Goal: Task Accomplishment & Management: Use online tool/utility

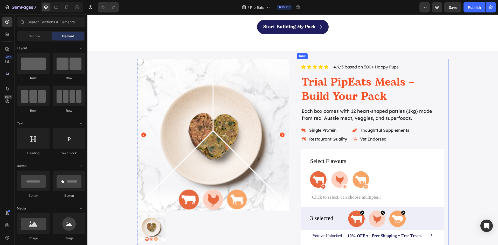
scroll to position [571, 0]
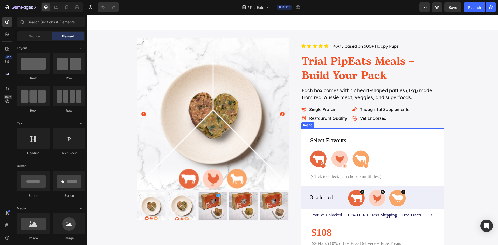
click at [365, 167] on img at bounding box center [372, 210] width 143 height 164
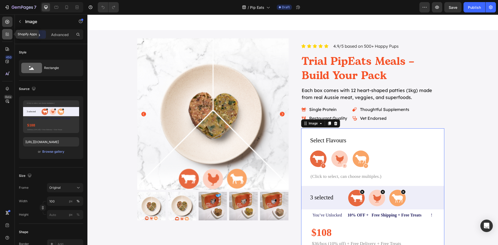
click at [5, 35] on icon at bounding box center [7, 34] width 5 height 5
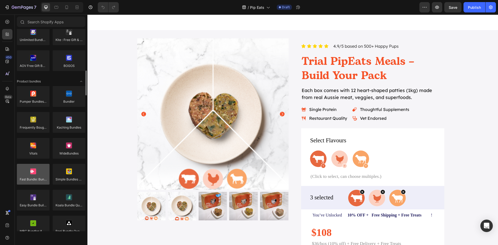
scroll to position [415, 0]
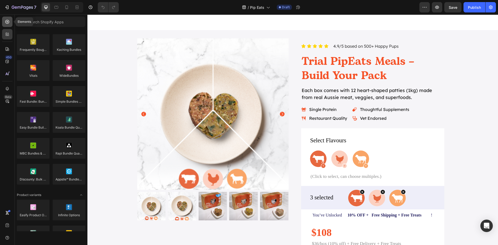
click at [8, 22] on icon at bounding box center [7, 21] width 5 height 5
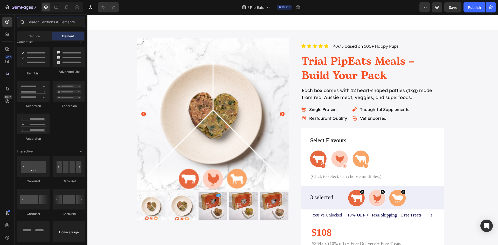
click at [50, 23] on input "text" at bounding box center [51, 22] width 68 height 10
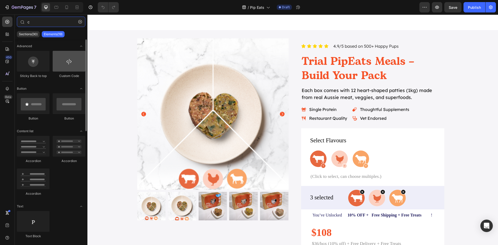
type input "c"
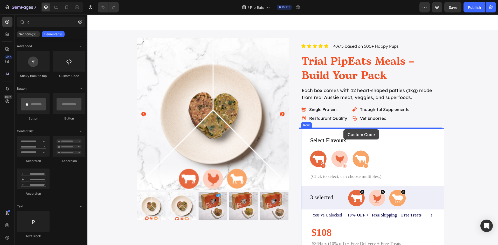
drag, startPoint x: 161, startPoint y: 81, endPoint x: 343, endPoint y: 129, distance: 188.6
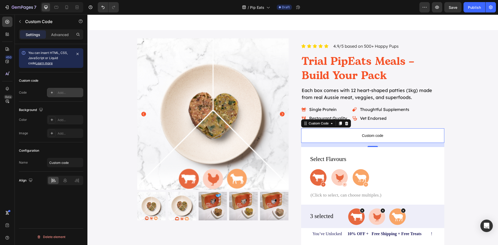
click at [53, 90] on div at bounding box center [51, 92] width 7 height 7
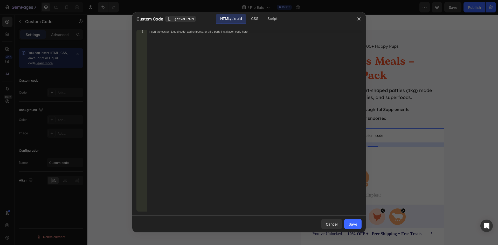
click at [229, 76] on div "Insert the custom Liquid code, add snippets, or third-party installation code h…" at bounding box center [254, 124] width 215 height 189
click at [283, 89] on div "Insert the custom Liquid code, add snippets, or third-party installation code h…" at bounding box center [254, 124] width 215 height 189
drag, startPoint x: 277, startPoint y: 20, endPoint x: 261, endPoint y: 58, distance: 41.0
click at [277, 20] on div "Script" at bounding box center [272, 19] width 18 height 10
click at [247, 79] on div "Insert the Javascript code to add interaction and animation to your content her…" at bounding box center [254, 124] width 215 height 189
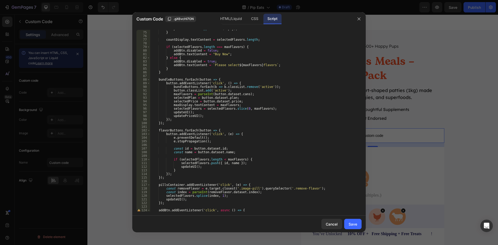
scroll to position [279, 0]
click at [251, 19] on div "CSS" at bounding box center [254, 19] width 15 height 10
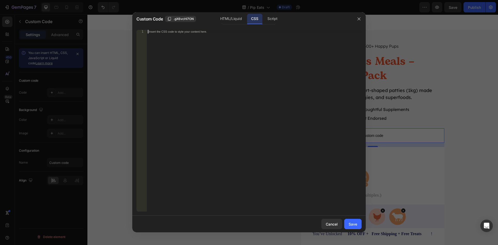
click at [222, 86] on div "Insert the CSS code to style your content here." at bounding box center [254, 124] width 215 height 189
paste textarea "}"
type textarea "}"
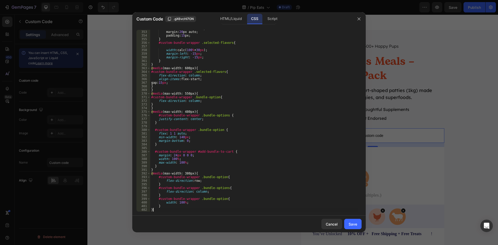
scroll to position [1278, 0]
click at [229, 23] on div "HTML/Liquid" at bounding box center [231, 19] width 30 height 10
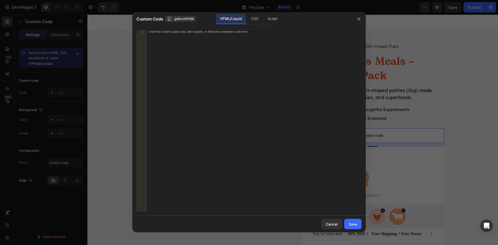
click at [226, 92] on div "Insert the custom Liquid code, add snippets, or third-party installation code h…" at bounding box center [254, 124] width 215 height 189
paste textarea "</div>"
type textarea "</div>"
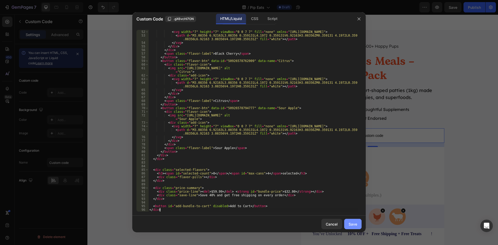
click at [355, 225] on div "Save" at bounding box center [353, 223] width 9 height 5
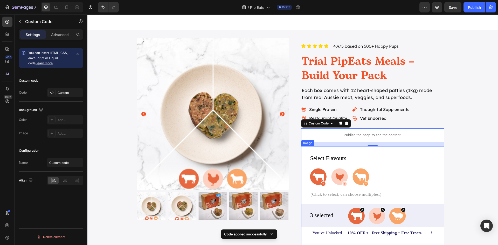
click at [359, 166] on img at bounding box center [372, 228] width 143 height 164
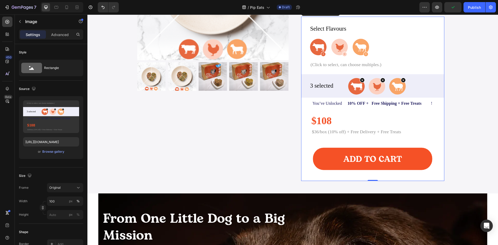
scroll to position [596, 0]
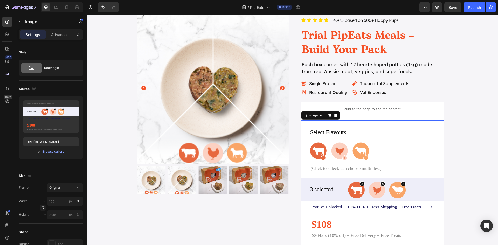
click at [339, 149] on img at bounding box center [372, 202] width 143 height 164
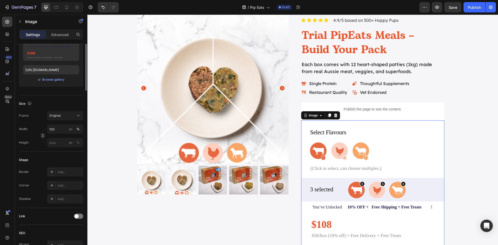
scroll to position [0, 0]
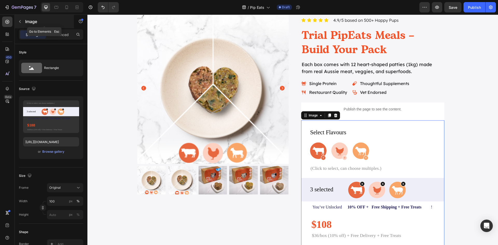
click at [18, 20] on icon "button" at bounding box center [20, 21] width 4 height 4
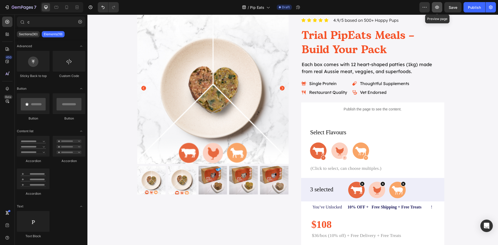
click at [437, 7] on icon "button" at bounding box center [436, 7] width 5 height 5
click at [362, 109] on p "Publish the page to see the content." at bounding box center [372, 109] width 143 height 5
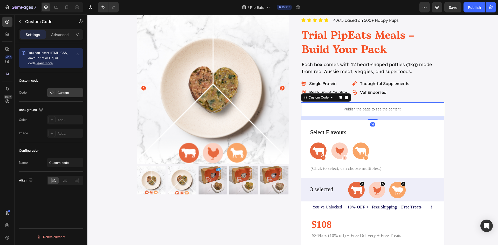
click at [59, 93] on div "Custom" at bounding box center [70, 93] width 24 height 5
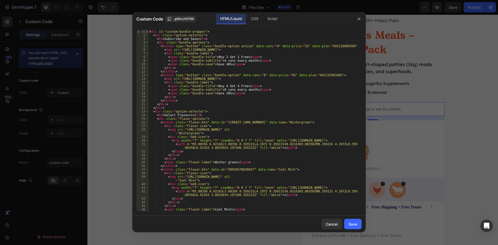
click at [158, 39] on div "< div id = "custom-bundle-wrapper" > < div class = "option-selector" > < h3 > S…" at bounding box center [252, 124] width 209 height 189
click at [157, 36] on div "< div id = "custom-bundle-wrapper" > < div class = "option-selector" > < h3 > S…" at bounding box center [252, 124] width 209 height 189
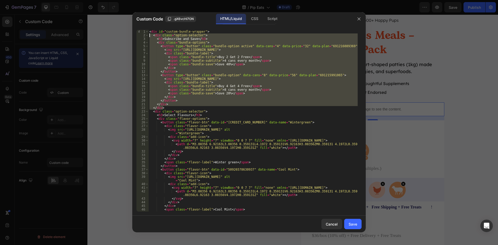
drag, startPoint x: 164, startPoint y: 108, endPoint x: 150, endPoint y: 36, distance: 73.1
click at [150, 36] on div "< div id = "custom-bundle-wrapper" > < div class = "option-selector" > < h3 > S…" at bounding box center [252, 124] width 209 height 189
type textarea "<div class="option-selector"> <h3>Subscribe and Save</h3>"
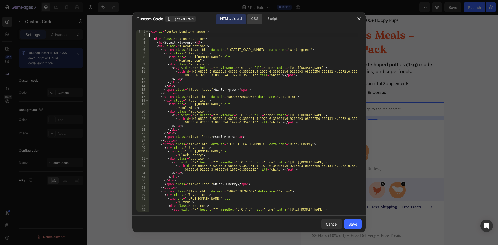
click at [263, 22] on div "CSS" at bounding box center [272, 19] width 18 height 10
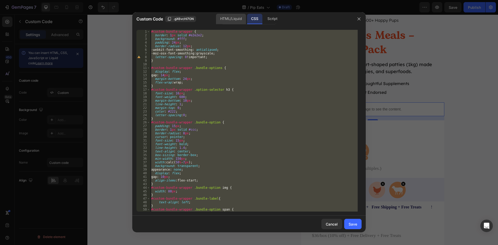
click at [226, 20] on div "HTML/Liquid" at bounding box center [231, 19] width 30 height 10
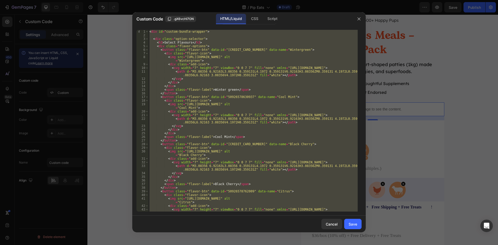
click at [225, 142] on div "< div id = "custom-bundle-wrapper" > < div class = "option-selector" > < h3 > S…" at bounding box center [252, 121] width 209 height 182
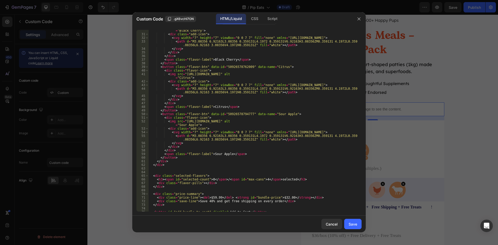
scroll to position [130, 0]
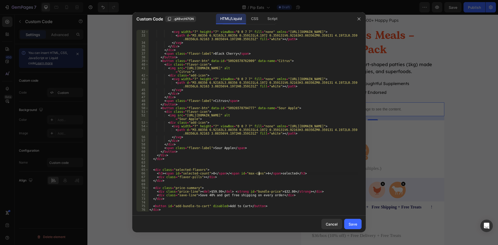
click at [259, 173] on div "< div class = "add-icon" > < svg width = "7" height = "7" viewBox = "0 0 7 7" f…" at bounding box center [252, 120] width 209 height 189
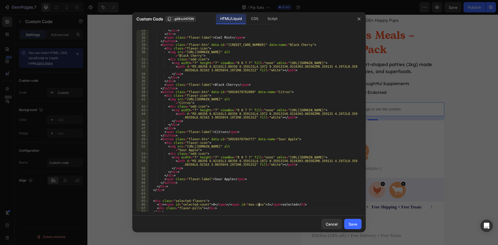
scroll to position [99, 0]
click at [227, 134] on div "</ div > </ div > < span class = "flavor-label" > Cool Mint </ span > </ button…" at bounding box center [252, 123] width 209 height 189
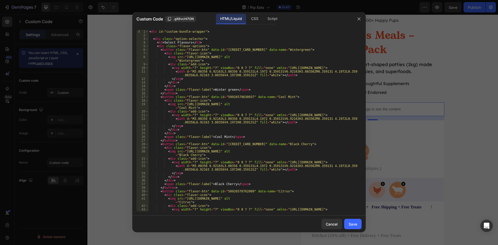
scroll to position [0, 0]
drag, startPoint x: 230, startPoint y: 89, endPoint x: 210, endPoint y: 91, distance: 19.8
click at [210, 91] on div "< div id = "custom-bundle-wrapper" > < div class = "option-selector" > < h3 > S…" at bounding box center [252, 126] width 209 height 193
drag, startPoint x: 225, startPoint y: 137, endPoint x: 210, endPoint y: 137, distance: 14.5
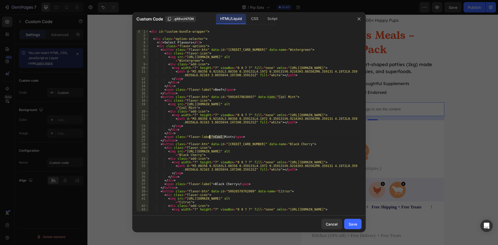
click at [210, 137] on div "< div id = "custom-bundle-wrapper" > < div class = "option-selector" > < h3 > S…" at bounding box center [252, 126] width 209 height 193
drag, startPoint x: 230, startPoint y: 186, endPoint x: 210, endPoint y: 185, distance: 20.0
click at [210, 185] on div "< div id = "custom-bundle-wrapper" > < div class = "option-selector" > < h3 > S…" at bounding box center [252, 126] width 209 height 193
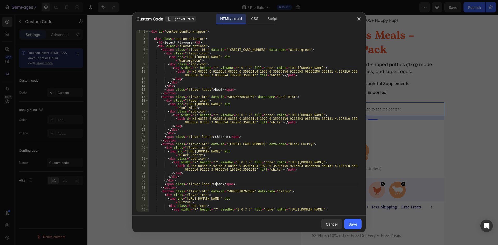
click at [167, 188] on div "< div id = "custom-bundle-wrapper" > < div class = "option-selector" > < h3 > S…" at bounding box center [252, 126] width 209 height 193
click at [165, 193] on div "< div id = "custom-bundle-wrapper" > < div class = "option-selector" > < h3 > S…" at bounding box center [252, 126] width 209 height 193
click at [163, 191] on div "< div id = "custom-bundle-wrapper" > < div class = "option-selector" > < h3 > S…" at bounding box center [252, 126] width 209 height 193
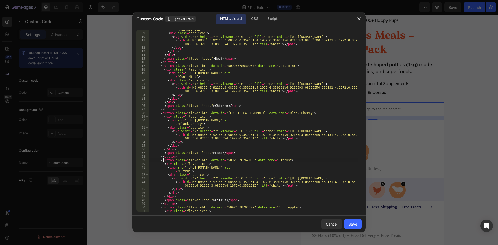
scroll to position [47, 0]
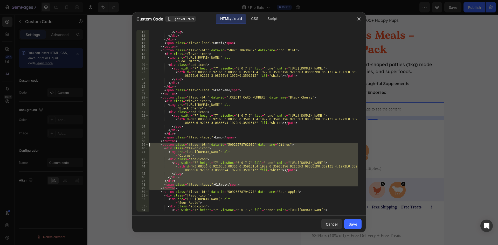
drag, startPoint x: 175, startPoint y: 188, endPoint x: 149, endPoint y: 145, distance: 50.7
click at [149, 145] on div "< path d = "M3.08356 6.92163L3.08356 0.359131L4.1972 0.359131V6.92163H3.08356ZM…" at bounding box center [252, 121] width 209 height 196
type textarea "<button class="flavor-btn" data-id="50926578762009" data-name="Citrus"> <div cl…"
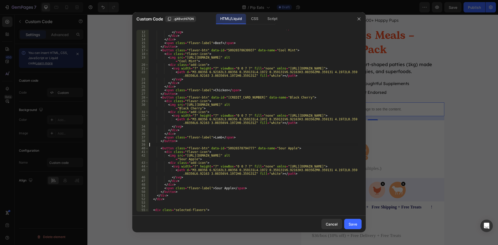
click at [166, 148] on div "< path d = "M3.08356 6.92163L3.08356 0.359131L4.1972 0.359131V6.92163H3.08356ZM…" at bounding box center [252, 119] width 209 height 193
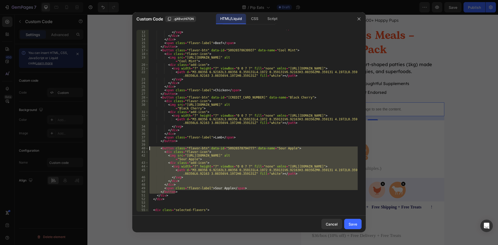
drag, startPoint x: 176, startPoint y: 191, endPoint x: 149, endPoint y: 148, distance: 51.3
click at [149, 148] on div "< path d = "M3.08356 6.92163L3.08356 0.359131L4.1972 0.359131V6.92163H3.08356ZM…" at bounding box center [252, 119] width 209 height 193
type textarea "<button class="flavor-btn" data-id="50926578794777" data-name="Sour Apple"> <di…"
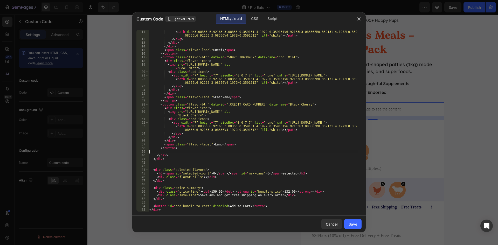
scroll to position [40, 0]
click at [207, 194] on div "< svg width = "7" height = "7" viewBox = "0 0 7 7" fill = "none" xmlns = "[URL]…" at bounding box center [252, 120] width 209 height 189
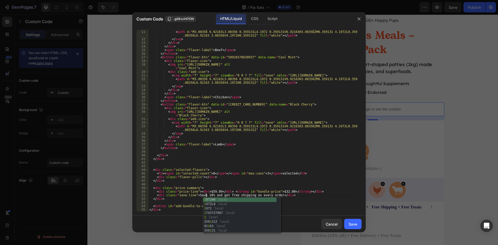
scroll to position [0, 5]
click at [301, 171] on div "< svg width = "7" height = "7" viewBox = "0 0 7 7" fill = "none" xmlns = "[URL]…" at bounding box center [252, 120] width 209 height 189
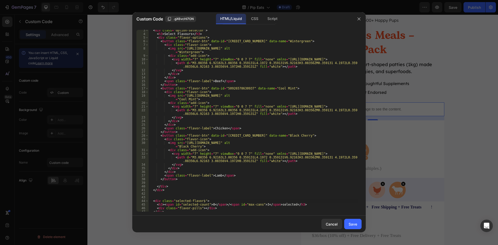
scroll to position [0, 0]
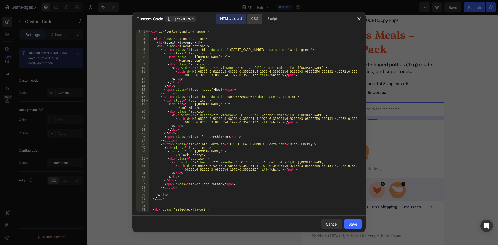
click at [263, 21] on div "CSS" at bounding box center [272, 19] width 18 height 10
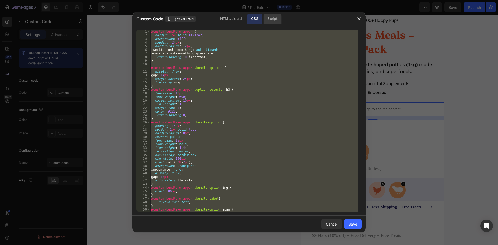
click at [271, 22] on div "Script" at bounding box center [272, 19] width 18 height 10
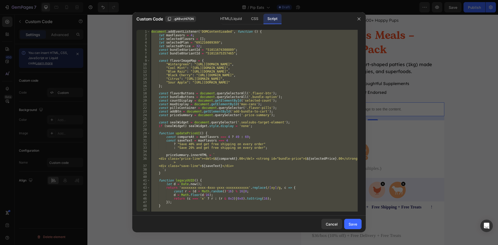
click at [192, 36] on div "document . addEventListener ( 'DOMContentLoaded' , function ( ) { let maxFlavor…" at bounding box center [253, 121] width 207 height 182
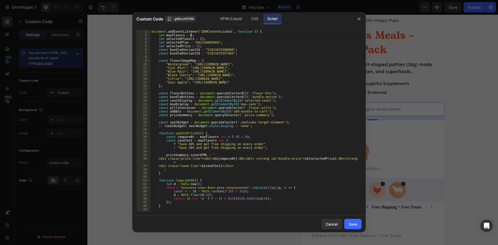
click at [189, 36] on div "document . addEventListener ( 'DOMContentLoaded' , function ( ) { let maxFlavor…" at bounding box center [253, 124] width 207 height 189
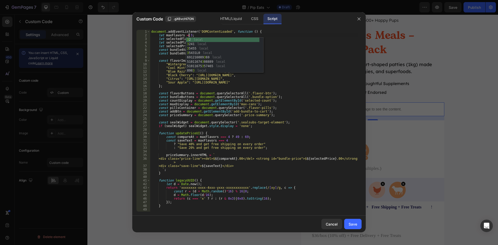
click at [283, 40] on div "document . addEventListener ( 'DOMContentLoaded' , function ( ) { let maxFlavor…" at bounding box center [253, 124] width 207 height 189
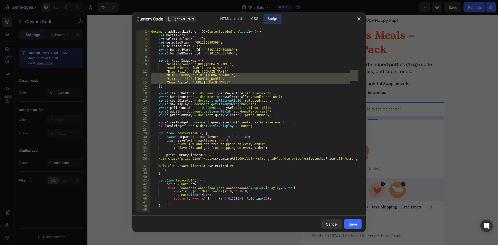
drag, startPoint x: 349, startPoint y: 81, endPoint x: 350, endPoint y: 73, distance: 8.6
click at [350, 73] on div "document . addEventListener ( 'DOMContentLoaded' , function ( ) { let maxFlavor…" at bounding box center [253, 124] width 207 height 189
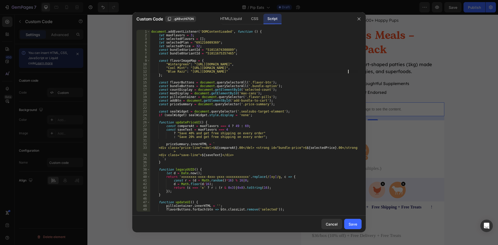
click at [223, 126] on div "document . addEventListener ( 'DOMContentLoaded' , function ( ) { let maxFlavor…" at bounding box center [253, 124] width 207 height 189
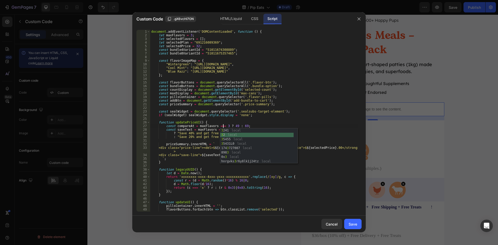
click at [287, 111] on div "document . addEventListener ( 'DOMContentLoaded' , function ( ) { let maxFlavor…" at bounding box center [253, 124] width 207 height 189
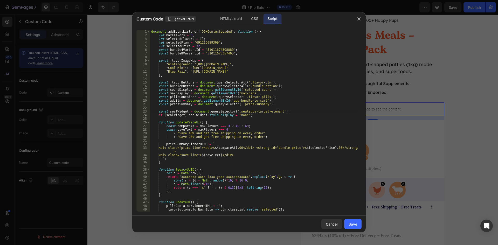
click at [221, 129] on div "document . addEventListener ( 'DOMContentLoaded' , function ( ) { let maxFlavor…" at bounding box center [253, 124] width 207 height 189
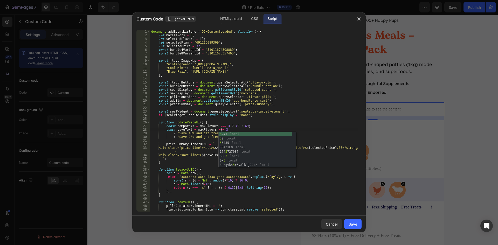
click at [305, 130] on div "document . addEventListener ( 'DOMContentLoaded' , function ( ) { let maxFlavor…" at bounding box center [253, 124] width 207 height 189
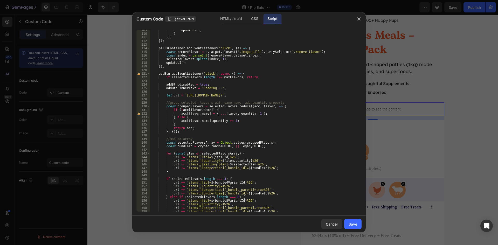
scroll to position [443, 0]
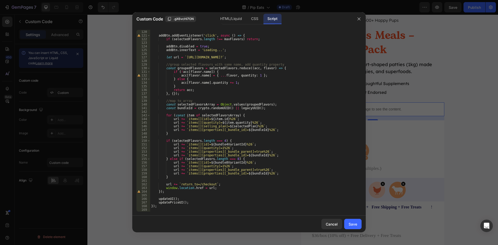
click at [220, 142] on div "}) ; addBtn . addEventListener ( 'click' , async ( ) => { if ( selectedFlavors …" at bounding box center [253, 120] width 207 height 189
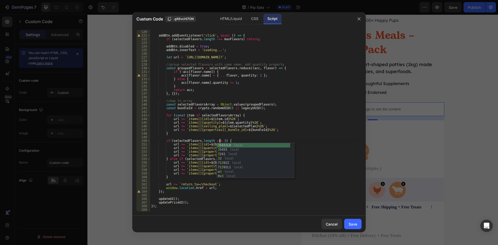
click at [316, 120] on div "}) ; addBtn . addEventListener ( 'click' , async ( ) => { if ( selectedFlavors …" at bounding box center [253, 120] width 207 height 189
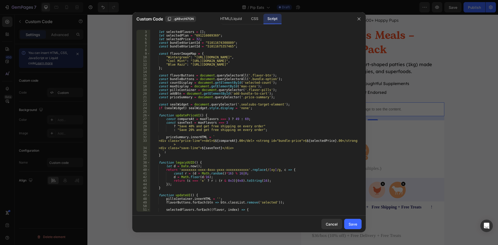
scroll to position [0, 0]
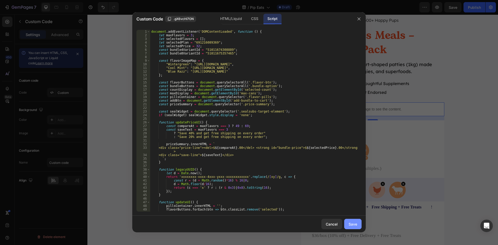
type textarea "url += `items[][id]=${[DOMAIN_NAME]}%26`;"
click at [356, 225] on div "Save" at bounding box center [353, 223] width 9 height 5
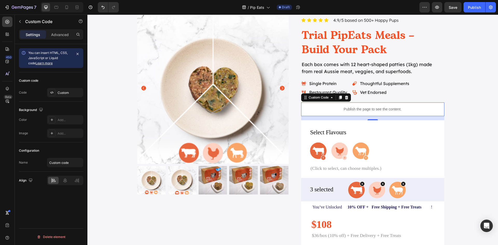
click at [353, 107] on p "Publish the page to see the content." at bounding box center [372, 109] width 143 height 5
click at [57, 93] on div "Custom" at bounding box center [65, 92] width 36 height 9
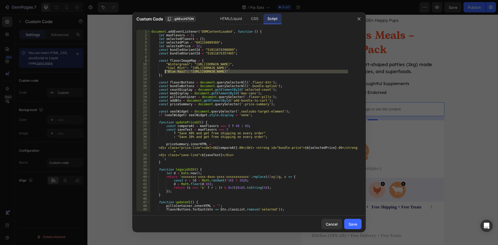
drag, startPoint x: 348, startPoint y: 72, endPoint x: 165, endPoint y: 72, distance: 182.1
click at [165, 72] on div "document . addEventListener ( 'DOMContentLoaded' , function ( ) { let maxFlavor…" at bounding box center [253, 124] width 207 height 189
click at [350, 72] on div "document . addEventListener ( 'DOMContentLoaded' , function ( ) { let maxFlavor…" at bounding box center [253, 121] width 207 height 182
type textarea ""Blue Razz": "[URL][DOMAIN_NAME]","
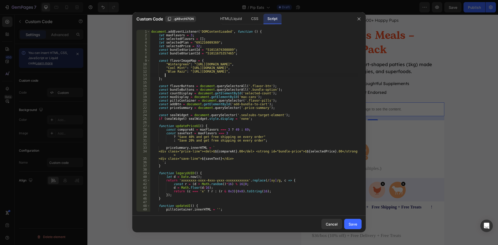
paste textarea ""Blue Razz": "[URL][DOMAIN_NAME]""
click at [200, 41] on div "document . addEventListener ( 'DOMContentLoaded' , function ( ) { let maxFlavor…" at bounding box center [253, 124] width 207 height 189
click at [209, 50] on div "document . addEventListener ( 'DOMContentLoaded' , function ( ) { let maxFlavor…" at bounding box center [253, 124] width 207 height 189
click at [210, 53] on div "document . addEventListener ( 'DOMContentLoaded' , function ( ) { let maxFlavor…" at bounding box center [253, 124] width 207 height 189
click at [247, 21] on div "HTML/Liquid" at bounding box center [254, 19] width 15 height 10
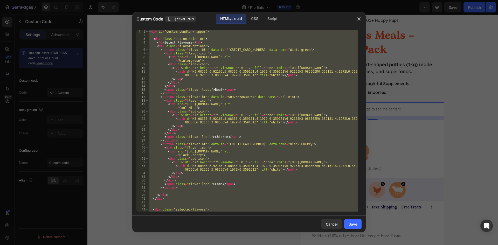
click at [232, 132] on div "< div id = "custom-bundle-wrapper" > < div class = "option-selector" > < h3 > S…" at bounding box center [252, 121] width 209 height 182
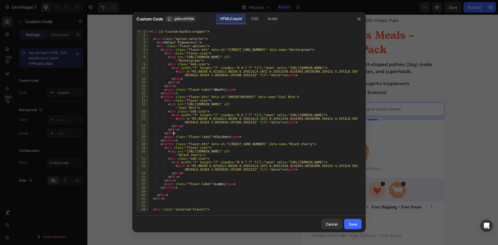
click at [165, 143] on div "< div id = "custom-bundle-wrapper" > < div class = "option-selector" > < h3 > S…" at bounding box center [252, 124] width 209 height 189
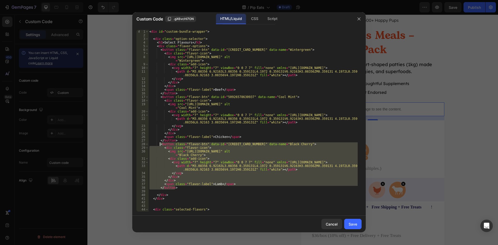
drag, startPoint x: 170, startPoint y: 183, endPoint x: 160, endPoint y: 145, distance: 39.3
click at [160, 145] on div "< div id = "custom-bundle-wrapper" > < div class = "option-selector" > < h3 > S…" at bounding box center [252, 124] width 209 height 189
click at [178, 188] on div "< div id = "custom-bundle-wrapper" > < div class = "option-selector" > < h3 > S…" at bounding box center [252, 121] width 209 height 182
type textarea "</button>"
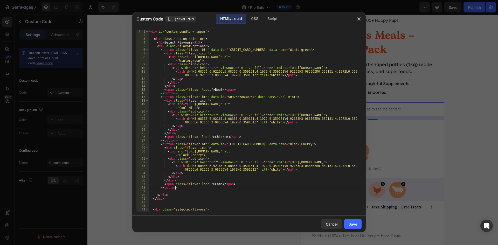
scroll to position [0, 1]
paste textarea "</button>"
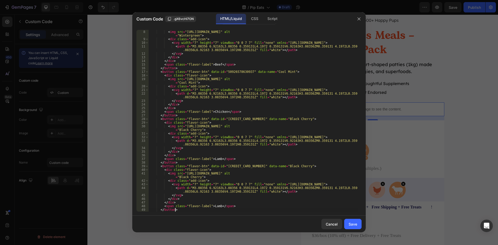
scroll to position [25, 0]
click at [211, 207] on div "< div class = "flavor-icon" > < img src = "[URL][DOMAIN_NAME]" alt = "Wintergre…" at bounding box center [252, 120] width 209 height 189
click at [243, 184] on div "< div class = "flavor-icon" > < img src = "[URL][DOMAIN_NAME]" alt = "Wintergre…" at bounding box center [252, 120] width 209 height 189
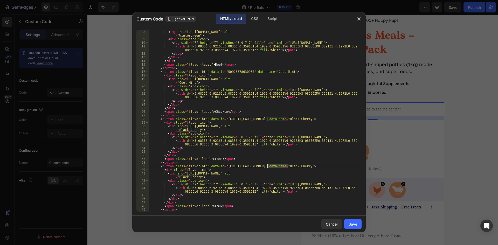
drag, startPoint x: 287, startPoint y: 166, endPoint x: 268, endPoint y: 167, distance: 19.5
click at [268, 167] on div "< div class = "flavor-icon" > < img src = "[URL][DOMAIN_NAME]" alt = "Wintergre…" at bounding box center [252, 120] width 209 height 189
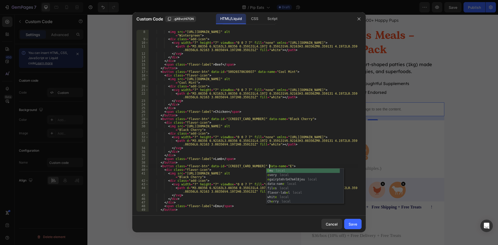
scroll to position [0, 10]
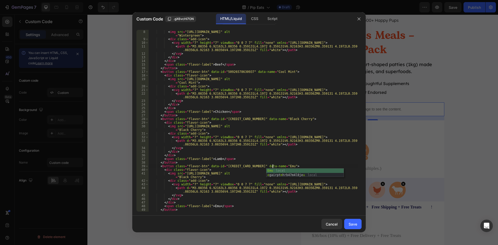
click at [280, 123] on div "< div class = "flavor-icon" > < img src = "[URL][DOMAIN_NAME]" alt = "Wintergre…" at bounding box center [252, 120] width 209 height 189
drag, startPoint x: 283, startPoint y: 120, endPoint x: 268, endPoint y: 121, distance: 15.6
click at [268, 121] on div "< div class = "flavor-icon" > < img src = "[URL][DOMAIN_NAME]" alt = "Wintergre…" at bounding box center [252, 120] width 209 height 189
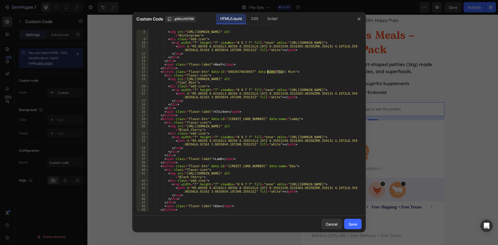
drag, startPoint x: 276, startPoint y: 73, endPoint x: 268, endPoint y: 73, distance: 7.5
click at [268, 73] on div "< div class = "flavor-icon" > < img src = "[URL][DOMAIN_NAME]" alt = "Wintergre…" at bounding box center [252, 120] width 209 height 189
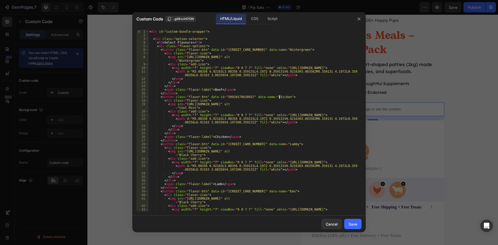
scroll to position [0, 0]
click at [277, 51] on div "< div id = "custom-bundle-wrapper" > < div class = "option-selector" > < h3 > S…" at bounding box center [252, 126] width 209 height 193
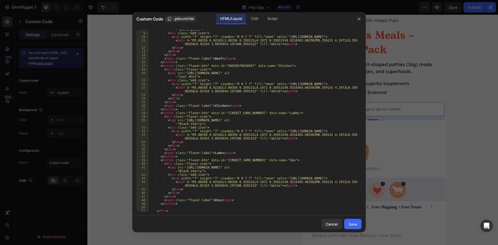
click at [341, 168] on div "< img src = "[URL][DOMAIN_NAME]" alt = "Wintergreen" > < div class = "add-icon"…" at bounding box center [252, 120] width 209 height 193
click at [185, 168] on div "< img src = "[URL][DOMAIN_NAME]" alt = "Wintergreen" > < div class = "add-icon"…" at bounding box center [252, 120] width 209 height 193
click at [184, 169] on div "< img src = "[URL][DOMAIN_NAME]" alt = "Wintergreen" > < div class = "add-icon"…" at bounding box center [252, 120] width 209 height 193
paste textarea "601/9822/4091/files/Lamb_1.png?v=1756224096"
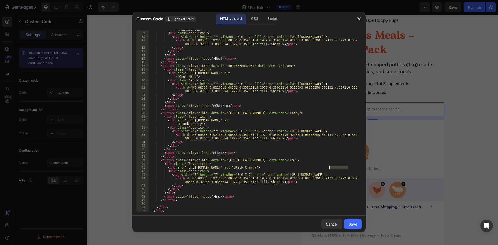
drag, startPoint x: 348, startPoint y: 168, endPoint x: 329, endPoint y: 168, distance: 18.9
click at [329, 168] on div "< img src = "[URL][DOMAIN_NAME]" alt = "Wintergreen" > < div class = "add-icon"…" at bounding box center [252, 120] width 209 height 193
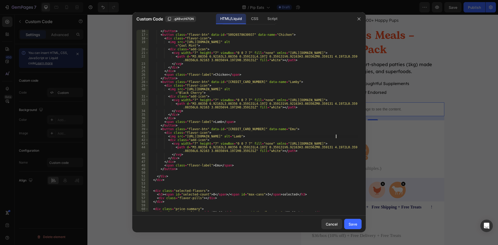
scroll to position [62, 0]
click at [316, 137] on div "</ button > < button class = "flavor-btn" data-id = "50926578630937" data-name …" at bounding box center [252, 123] width 209 height 189
click at [184, 137] on div "</ button > < button class = "flavor-btn" data-id = "50926578630937" data-name …" at bounding box center [252, 123] width 209 height 189
paste textarea "Emu.png?v=1756224146"
click at [270, 21] on div "Script" at bounding box center [272, 19] width 18 height 10
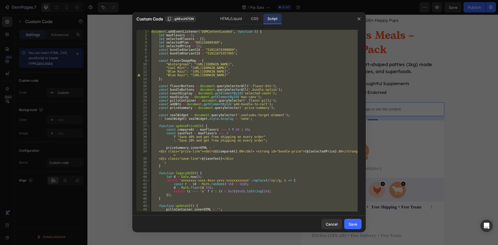
scroll to position [0, 0]
click at [191, 68] on div "document . addEventListener ( 'DOMContentLoaded' , function ( ) { let maxFlavor…" at bounding box center [253, 121] width 207 height 182
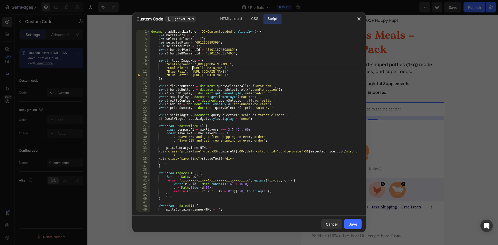
click at [179, 65] on div "document . addEventListener ( 'DOMContentLoaded' , function ( ) { let maxFlavor…" at bounding box center [253, 124] width 207 height 189
drag, startPoint x: 181, startPoint y: 69, endPoint x: 166, endPoint y: 69, distance: 15.3
click at [166, 69] on div "document . addEventListener ( 'DOMContentLoaded' , function ( ) { let maxFlavor…" at bounding box center [253, 124] width 207 height 189
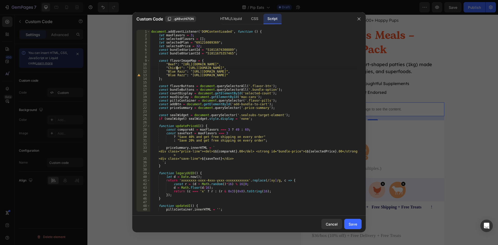
scroll to position [0, 2]
drag, startPoint x: 182, startPoint y: 72, endPoint x: 167, endPoint y: 72, distance: 14.5
click at [167, 72] on div "document . addEventListener ( 'DOMContentLoaded' , function ( ) { let maxFlavor…" at bounding box center [253, 124] width 207 height 189
drag, startPoint x: 182, startPoint y: 75, endPoint x: 167, endPoint y: 77, distance: 15.6
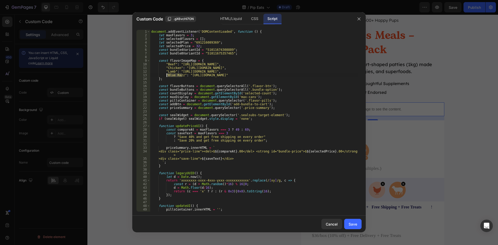
click at [167, 77] on div "document . addEventListener ( 'DOMContentLoaded' , function ( ) { let maxFlavor…" at bounding box center [253, 124] width 207 height 189
click at [210, 71] on div "document . addEventListener ( 'DOMContentLoaded' , function ( ) { let maxFlavor…" at bounding box center [253, 124] width 207 height 189
click at [335, 75] on div "document . addEventListener ( 'DOMContentLoaded' , function ( ) { let maxFlavor…" at bounding box center [253, 124] width 207 height 189
click at [336, 75] on div "document . addEventListener ( 'DOMContentLoaded' , function ( ) { let maxFlavor…" at bounding box center [253, 124] width 207 height 189
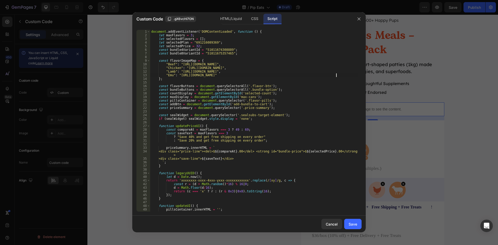
click at [179, 76] on div "document . addEventListener ( 'DOMContentLoaded' , function ( ) { let maxFlavor…" at bounding box center [253, 124] width 207 height 189
paste textarea "601/9822/4091/files/Emu.png?v=1756224146"
click at [337, 72] on div "document . addEventListener ( 'DOMContentLoaded' , function ( ) { let maxFlavor…" at bounding box center [253, 124] width 207 height 189
click at [180, 72] on div "document . addEventListener ( 'DOMContentLoaded' , function ( ) { let maxFlavor…" at bounding box center [253, 124] width 207 height 189
paste textarea "601/9822/4091/files/Lamb_1.png?v=1756224166"
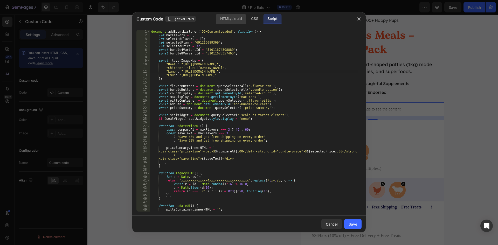
click at [247, 19] on div "HTML/Liquid" at bounding box center [254, 19] width 15 height 10
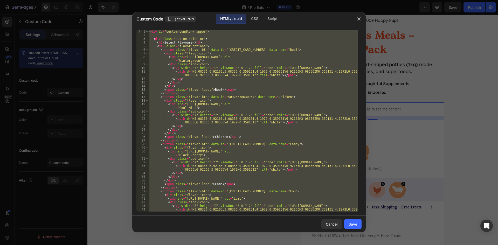
click at [203, 137] on div "< div id = "custom-bundle-wrapper" > < div class = "option-selector" > < h3 > S…" at bounding box center [252, 121] width 209 height 182
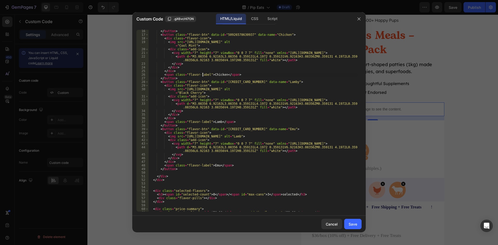
scroll to position [62, 0]
click at [282, 137] on div "</ button > < button class = "flavor-btn" data-id = "50926578630937" data-name …" at bounding box center [252, 123] width 209 height 189
drag, startPoint x: 323, startPoint y: 91, endPoint x: 184, endPoint y: 91, distance: 138.5
click at [184, 91] on div "</ button > < button class = "flavor-btn" data-id = "50926578630937" data-name …" at bounding box center [252, 123] width 209 height 189
paste textarea "601/9822/4091/files/Lamb_1.png?v=1756224166"
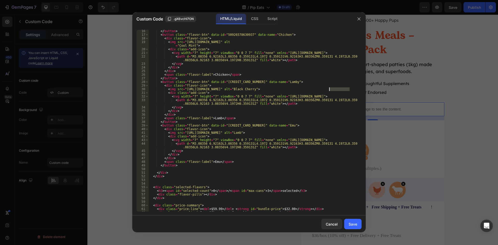
drag, startPoint x: 350, startPoint y: 90, endPoint x: 330, endPoint y: 90, distance: 20.0
click at [330, 90] on div "</ button > < button class = "flavor-btn" data-id = "50926578630937" data-name …" at bounding box center [252, 123] width 209 height 189
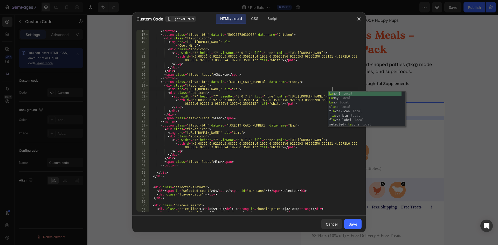
scroll to position [0, 15]
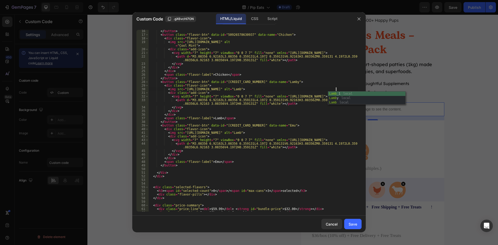
click at [325, 136] on div "</ button > < button class = "flavor-btn" data-id = "50926578630937" data-name …" at bounding box center [252, 123] width 209 height 189
click at [330, 133] on div "</ button > < button class = "flavor-btn" data-id = "50926578630937" data-name …" at bounding box center [252, 123] width 209 height 189
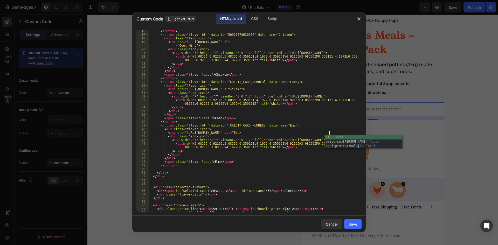
scroll to position [0, 15]
click at [229, 80] on div "</ button > < button class = "flavor-btn" data-id = "50926578630937" data-name …" at bounding box center [252, 123] width 209 height 189
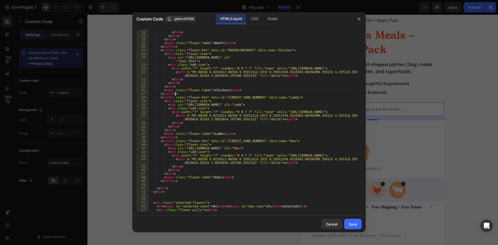
scroll to position [47, 0]
drag, startPoint x: 188, startPoint y: 61, endPoint x: 177, endPoint y: 61, distance: 11.2
click at [177, 61] on div "< path d = "M3.08356 6.92163L3.08356 0.359131L4.1972 0.359131V6.92163H3.08356ZM…" at bounding box center [252, 119] width 209 height 193
click at [182, 61] on div "< path d = "M3.08356 6.92163L3.08356 0.359131L4.1972 0.359131V6.92163H3.08356ZM…" at bounding box center [252, 119] width 209 height 193
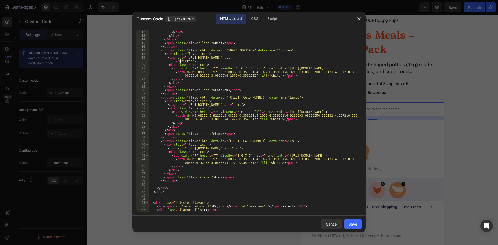
click at [341, 57] on div "< path d = "M3.08356 6.92163L3.08356 0.359131L4.1972 0.359131V6.92163H3.08356ZM…" at bounding box center [252, 119] width 209 height 193
click at [184, 56] on div "< path d = "M3.08356 6.92163L3.08356 0.359131L4.1972 0.359131V6.92163H3.08356ZM…" at bounding box center [252, 119] width 209 height 193
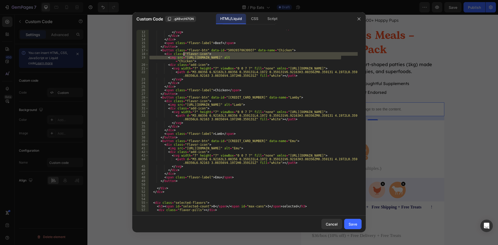
click at [184, 58] on div "< path d = "M3.08356 6.92163L3.08356 0.359131L4.1972 0.359131V6.92163H3.08356ZM…" at bounding box center [252, 121] width 209 height 182
paste textarea "601/9822/4091/files/Chicken.png?v=1756224096"
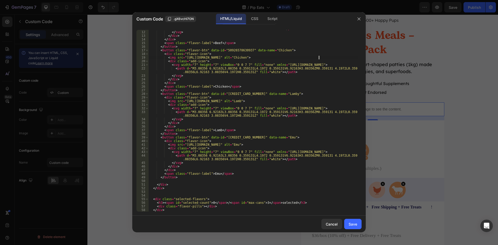
scroll to position [0, 16]
click at [270, 19] on div "Script" at bounding box center [272, 19] width 18 height 10
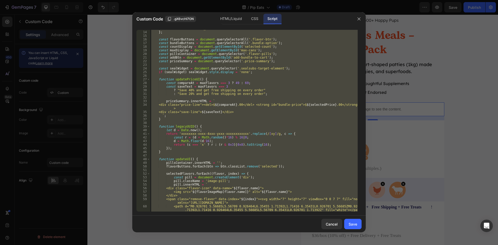
click at [254, 101] on div ""Emu" : "[URL][DOMAIN_NAME]" } ; const flavorButtons = document . querySelector…" at bounding box center [253, 121] width 207 height 182
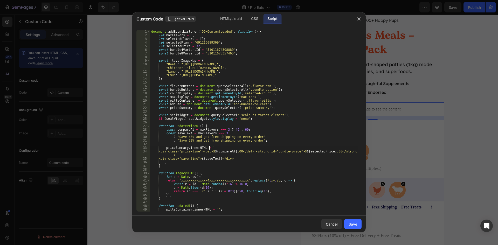
scroll to position [0, 0]
click at [342, 67] on div "document . addEventListener ( 'DOMContentLoaded' , function ( ) { let maxFlavor…" at bounding box center [253, 124] width 207 height 189
click at [186, 68] on div "document . addEventListener ( 'DOMContentLoaded' , function ( ) { let maxFlavor…" at bounding box center [253, 124] width 207 height 189
paste textarea "601/9822/4091/files/Chicken.png?v=1756224096"
click at [338, 65] on div "document . addEventListener ( 'DOMContentLoaded' , function ( ) { let maxFlavor…" at bounding box center [253, 124] width 207 height 189
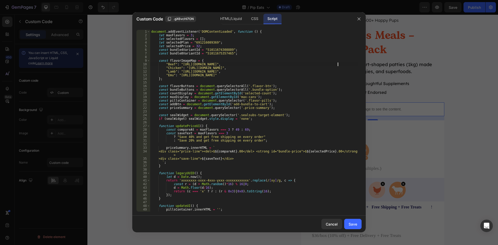
click at [180, 65] on div "document . addEventListener ( 'DOMContentLoaded' , function ( ) { let maxFlavor…" at bounding box center [253, 124] width 207 height 189
paste textarea "601/9822/4091/files/Beef_1.png?v=1756224175"
click at [247, 16] on div "HTML/Liquid" at bounding box center [254, 19] width 15 height 10
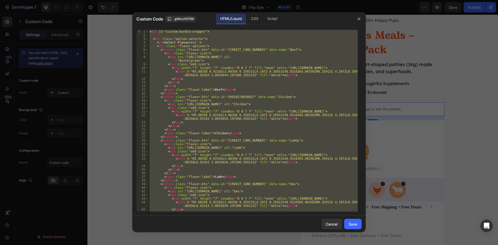
click at [249, 71] on div "< div id = "custom-bundle-wrapper" > < div class = "option-selector" > < h3 > S…" at bounding box center [252, 121] width 209 height 182
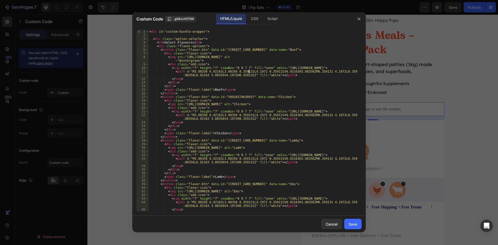
click at [341, 57] on div "< div id = "custom-bundle-wrapper" > < div class = "option-selector" > < h3 > S…" at bounding box center [252, 124] width 209 height 189
click at [184, 58] on div "< div id = "custom-bundle-wrapper" > < div class = "option-selector" > < h3 > S…" at bounding box center [252, 124] width 209 height 189
paste textarea "601/9822/4091/files/Beef_1.png?v=1756224175"
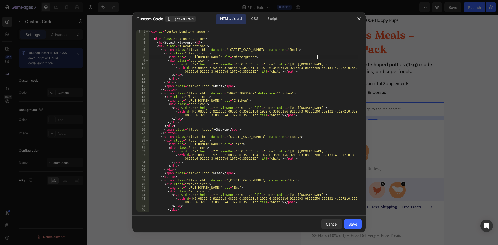
click at [335, 57] on div "< div id = "custom-bundle-wrapper" > < div class = "option-selector" > < h3 > S…" at bounding box center [252, 124] width 209 height 189
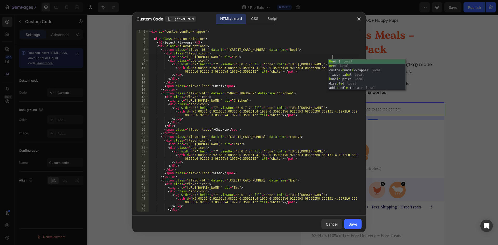
scroll to position [0, 15]
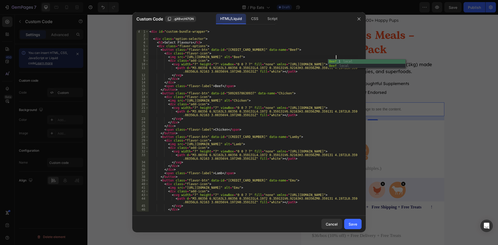
click at [211, 66] on div "< div id = "custom-bundle-wrapper" > < div class = "option-selector" > < h3 > S…" at bounding box center [252, 124] width 209 height 189
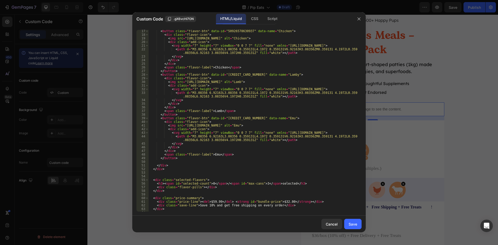
scroll to position [72, 0]
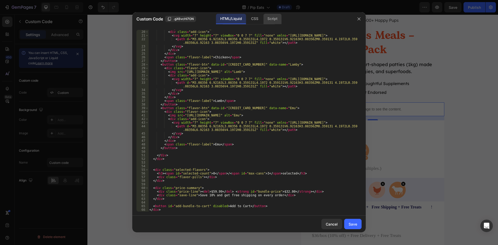
type textarea "<svg width="7" height="7" viewBox="0 0 7 7" fill="none" xmlns="[URL][DOMAIN_NAM…"
click at [272, 18] on div "Script" at bounding box center [272, 19] width 18 height 10
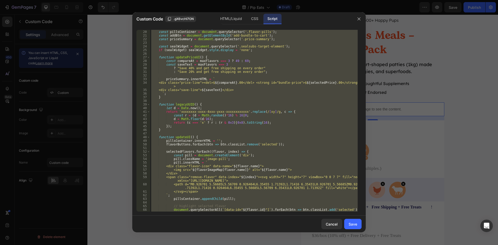
scroll to position [6, 0]
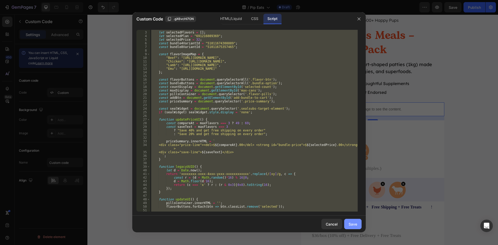
click at [357, 224] on div "Save" at bounding box center [353, 223] width 9 height 5
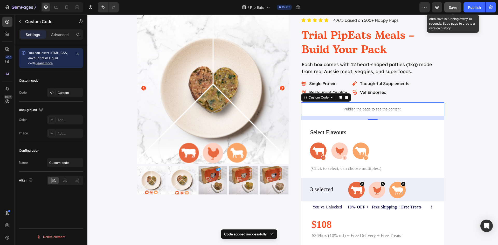
click at [451, 7] on span "Save" at bounding box center [453, 7] width 9 height 4
click at [438, 5] on icon "button" at bounding box center [436, 7] width 5 height 5
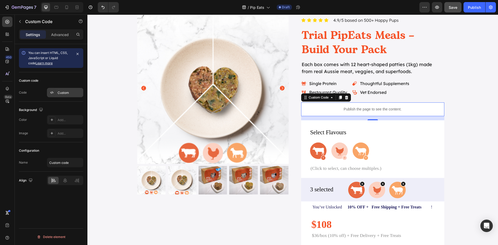
click at [64, 92] on div "Custom" at bounding box center [70, 93] width 24 height 5
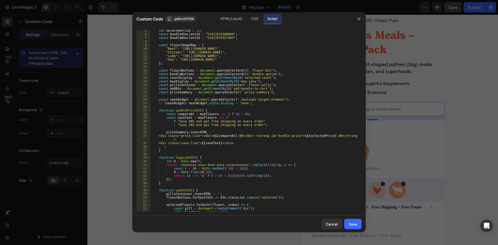
scroll to position [16, 0]
click at [320, 52] on div "let selectedPrice = 32 ; const bundle4VariantId = "51011674308889" ; const bund…" at bounding box center [253, 123] width 207 height 189
click at [294, 58] on div "let selectedPrice = 32 ; const bundle4VariantId = "51011674308889" ; const bund…" at bounding box center [253, 123] width 207 height 189
drag, startPoint x: 314, startPoint y: 57, endPoint x: 181, endPoint y: 58, distance: 132.5
click at [181, 58] on div "let selectedPrice = 32 ; const bundle4VariantId = "51011674308889" ; const bund…" at bounding box center [253, 123] width 207 height 189
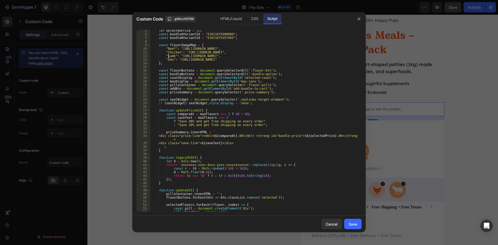
click at [169, 56] on div "let selectedPrice = 32 ; const bundle4VariantId = "51011674308889" ; const bund…" at bounding box center [253, 123] width 207 height 189
click at [247, 18] on div "HTML/Liquid" at bounding box center [254, 19] width 15 height 10
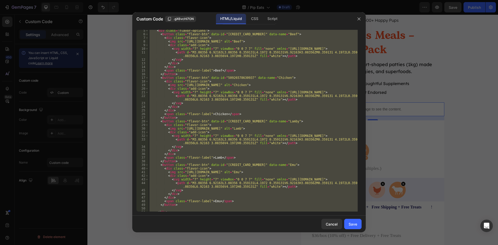
click at [249, 122] on div "< div class = "flavor-options" > < button class = "flavor-btn" data-id = "[CRED…" at bounding box center [252, 121] width 209 height 182
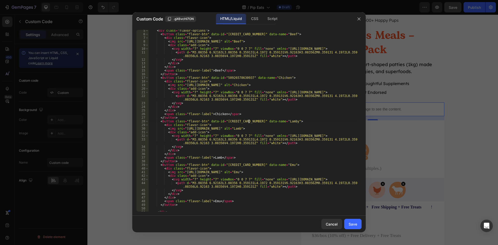
click at [274, 122] on div "< div class = "flavor-options" > < button class = "flavor-btn" data-id = "[CRED…" at bounding box center [252, 123] width 209 height 189
paste textarea
type textarea "<button class="flavor-btn" data-id="[CREDIT_CARD_NUMBER]" data-name="Lamb">"
click at [351, 224] on div "Save" at bounding box center [353, 223] width 9 height 5
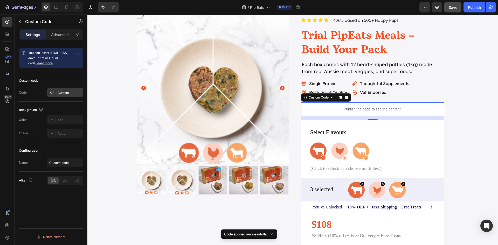
click at [61, 94] on div "Custom" at bounding box center [70, 93] width 24 height 5
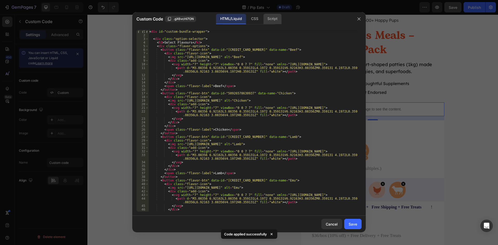
click at [270, 19] on div "Script" at bounding box center [272, 19] width 18 height 10
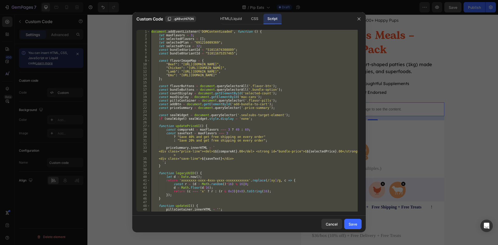
click at [191, 34] on div "document . addEventListener ( 'DOMContentLoaded' , function ( ) { let maxFlavor…" at bounding box center [253, 121] width 207 height 182
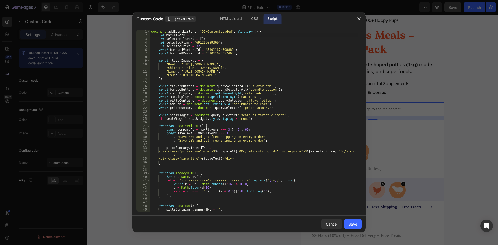
click at [189, 35] on div "document . addEventListener ( 'DOMContentLoaded' , function ( ) { let maxFlavor…" at bounding box center [253, 124] width 207 height 189
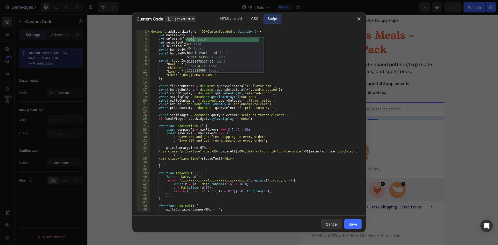
click at [288, 48] on div "document . addEventListener ( 'DOMContentLoaded' , function ( ) { let maxFlavor…" at bounding box center [253, 124] width 207 height 189
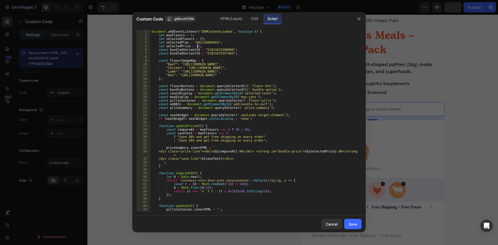
click at [199, 43] on div "document . addEventListener ( 'DOMContentLoaded' , function ( ) { let maxFlavor…" at bounding box center [253, 124] width 207 height 189
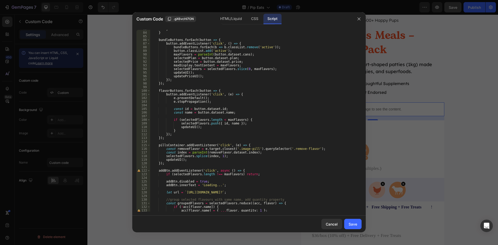
scroll to position [389, 0]
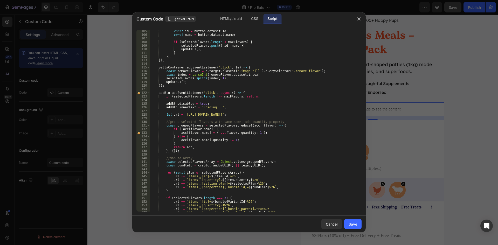
click at [204, 116] on div "const id = button . dataset . id ; const name = button . dataset . name ; if ( …" at bounding box center [253, 123] width 207 height 189
click at [202, 115] on div "const id = button . dataset . id ; const name = button . dataset . name ; if ( …" at bounding box center [253, 123] width 207 height 189
click at [208, 115] on div "const id = button . dataset . id ; const name = button . dataset . name ; if ( …" at bounding box center [253, 121] width 207 height 182
click at [208, 115] on div "const id = button . dataset . id ; const name = button . dataset . name ; if ( …" at bounding box center [253, 123] width 207 height 189
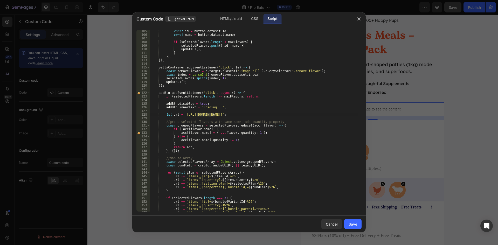
paste textarea "pippets"
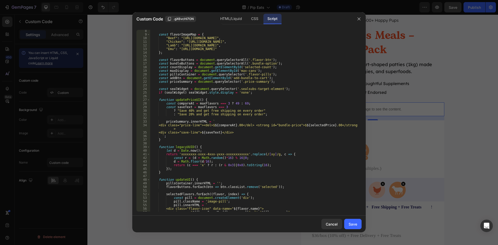
scroll to position [0, 0]
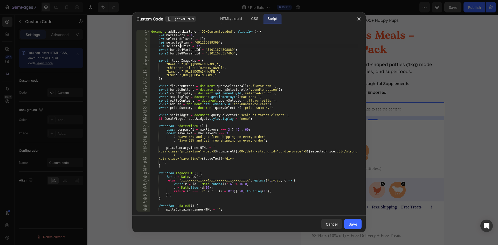
click at [180, 47] on div "document . addEventListener ( 'DOMContentLoaded' , function ( ) { let maxFlavor…" at bounding box center [253, 124] width 207 height 189
type textarea "let selectedPrice = 32;"
click at [352, 224] on div "Save" at bounding box center [353, 223] width 9 height 5
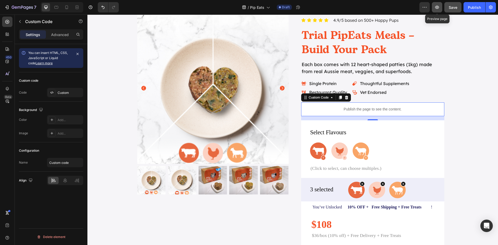
click at [439, 8] on icon "button" at bounding box center [436, 7] width 5 height 5
click at [56, 92] on div "Custom" at bounding box center [65, 92] width 36 height 9
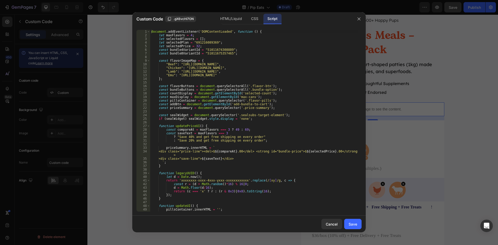
drag, startPoint x: 222, startPoint y: 134, endPoint x: 233, endPoint y: 138, distance: 12.4
click at [222, 134] on div "document . addEventListener ( 'DOMContentLoaded' , function ( ) { let maxFlavor…" at bounding box center [253, 124] width 207 height 189
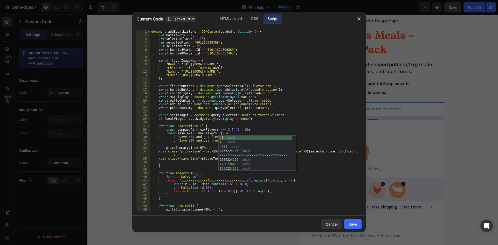
scroll to position [0, 5]
click at [247, 23] on div "HTML/Liquid" at bounding box center [254, 19] width 15 height 10
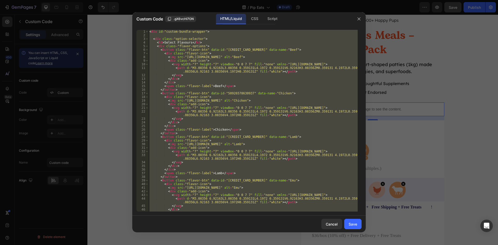
scroll to position [72, 0]
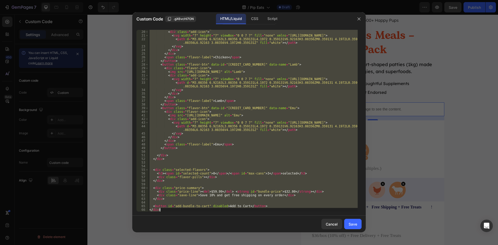
click at [259, 174] on div "< img src = "[URL][DOMAIN_NAME]" alt = "Chicken" > < div class = "add-icon" > <…" at bounding box center [252, 121] width 209 height 182
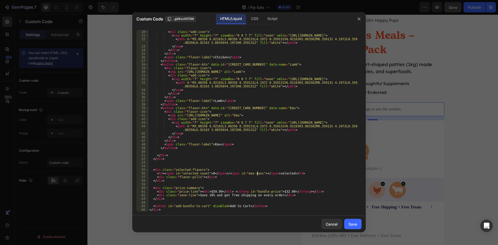
scroll to position [0, 9]
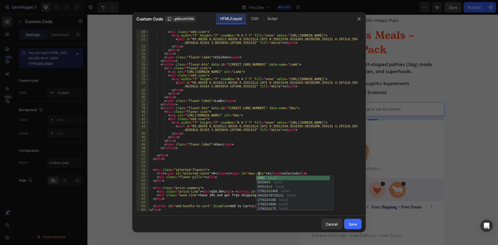
click at [290, 160] on div "< img src = "[URL][DOMAIN_NAME]" alt = "Chicken" > < div class = "add-icon" > <…" at bounding box center [252, 120] width 209 height 189
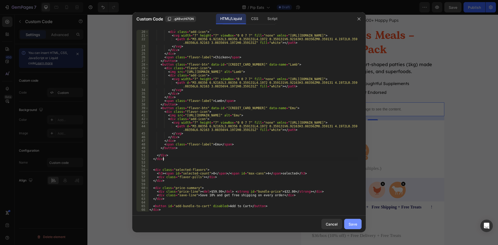
type textarea "</div>"
click at [352, 225] on div "Save" at bounding box center [353, 223] width 9 height 5
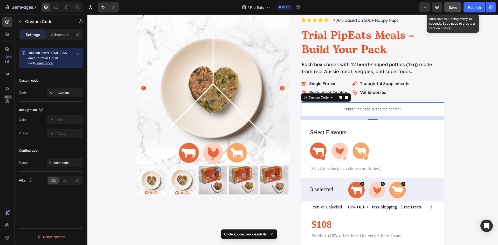
click at [453, 9] on span "Save" at bounding box center [453, 7] width 9 height 4
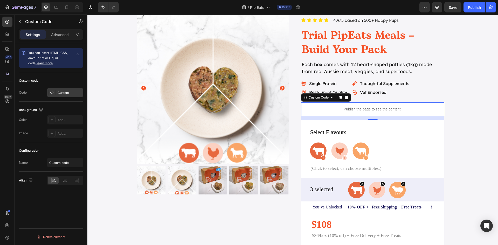
click at [69, 92] on div "Custom" at bounding box center [70, 93] width 24 height 5
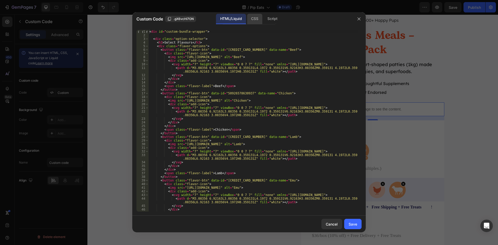
click at [263, 17] on div "CSS" at bounding box center [272, 19] width 18 height 10
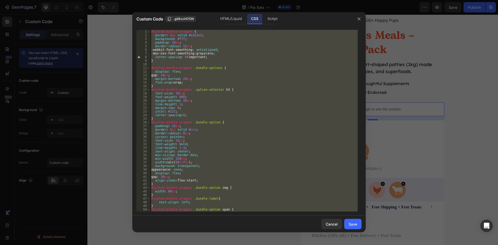
click at [197, 89] on div "#custom-bundle-wrapper { border : 1 px solid #e2e2e2 ; background : #fff ; padd…" at bounding box center [253, 121] width 207 height 182
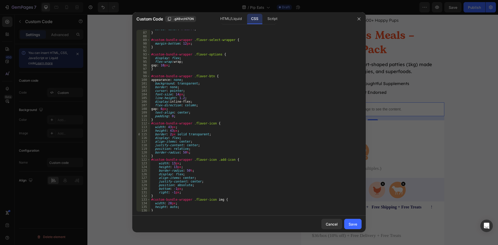
scroll to position [327, 0]
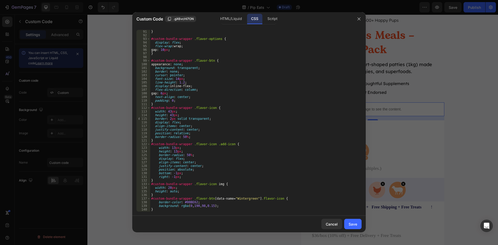
click at [169, 111] on div "} #custom-bundle-wrapper .flavor-options { display : flex ; flex-wrap : wrap ; …" at bounding box center [253, 124] width 207 height 189
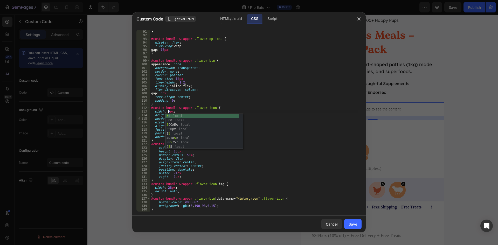
scroll to position [0, 2]
click at [209, 107] on div "} #custom-bundle-wrapper .flavor-options { display : flex ; flex-wrap : wrap ; …" at bounding box center [253, 124] width 207 height 189
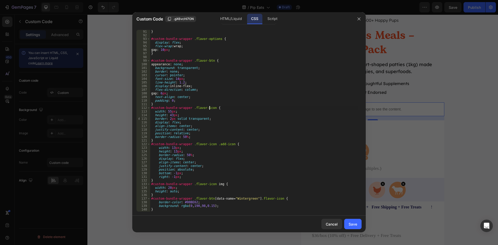
click at [171, 115] on div "} #custom-bundle-wrapper .flavor-options { display : flex ; flex-wrap : wrap ; …" at bounding box center [253, 124] width 207 height 189
type textarea "height: 55px;"
click at [357, 224] on button "Save" at bounding box center [352, 224] width 17 height 10
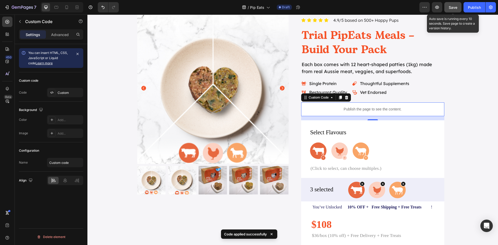
click at [453, 10] on button "Save" at bounding box center [452, 7] width 17 height 10
click at [435, 9] on icon "button" at bounding box center [436, 7] width 5 height 5
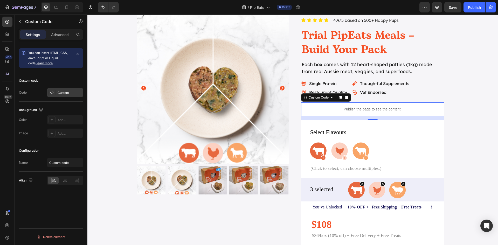
click at [67, 93] on div "Custom" at bounding box center [70, 93] width 24 height 5
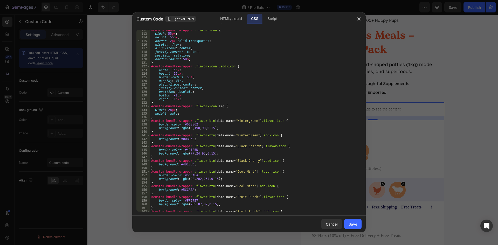
scroll to position [405, 0]
click at [168, 109] on div "#custom-bundle-wrapper .flavor-icon { width : 55 px ; height : 55 px ; border :…" at bounding box center [253, 122] width 207 height 189
click at [169, 110] on div "#custom-bundle-wrapper .flavor-icon { width : 55 px ; height : 55 px ; border :…" at bounding box center [253, 122] width 207 height 189
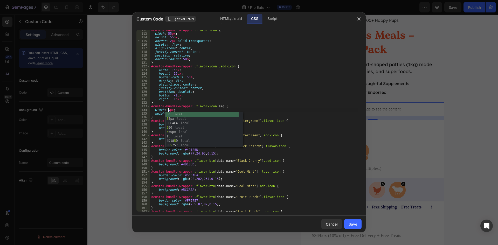
scroll to position [0, 2]
type textarea "width: 50px;"
click at [358, 223] on button "Save" at bounding box center [352, 224] width 17 height 10
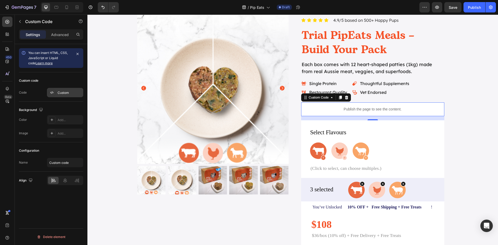
click at [65, 92] on div "Custom" at bounding box center [70, 93] width 24 height 5
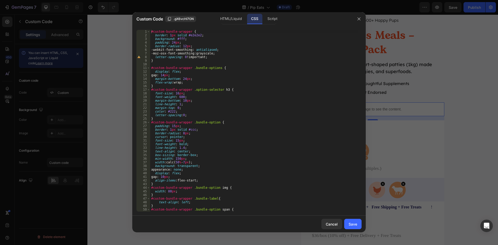
type textarea "line-height: 1;"
click at [233, 105] on div "#custom-bundle-wrapper { border : 1 px solid #e2e2e2 ; background : #fff ; padd…" at bounding box center [253, 124] width 207 height 189
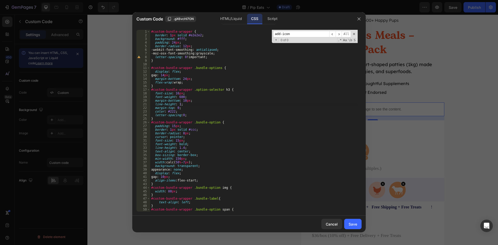
scroll to position [352, 0]
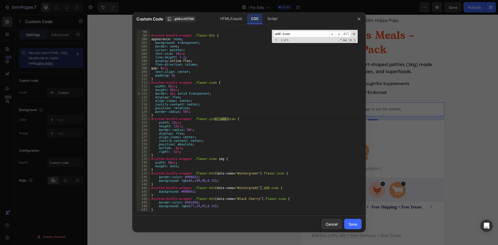
type input "add-icon"
click at [173, 152] on div "} #custom-bundle-wrapper .flavor-btn { appearance : none ; background : transpa…" at bounding box center [253, 120] width 207 height 189
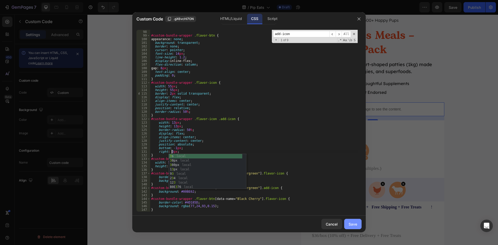
type textarea "right: 3px;"
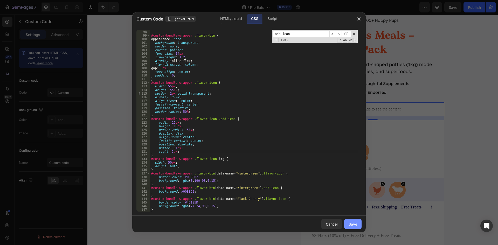
click at [350, 223] on div "Save" at bounding box center [353, 223] width 9 height 5
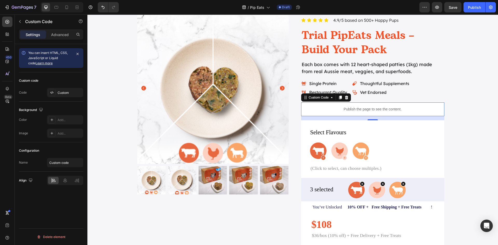
click at [390, 109] on p "Publish the page to see the content." at bounding box center [372, 109] width 143 height 5
click at [66, 95] on div "Custom" at bounding box center [70, 93] width 24 height 5
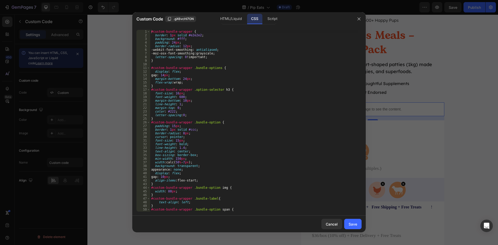
type textarea "margin-bottom: 10px;"
click at [232, 101] on div "#custom-bundle-wrapper { border : 1 px solid #e2e2e2 ; background : #fff ; padd…" at bounding box center [253, 124] width 207 height 189
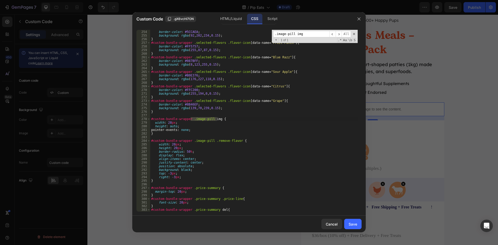
scroll to position [919, 0]
type input ".image-pill img"
click at [341, 34] on span "​" at bounding box center [339, 34] width 6 height 6
click at [340, 34] on span "​" at bounding box center [339, 34] width 6 height 6
click at [296, 34] on input ".image-pill img" at bounding box center [301, 34] width 56 height 6
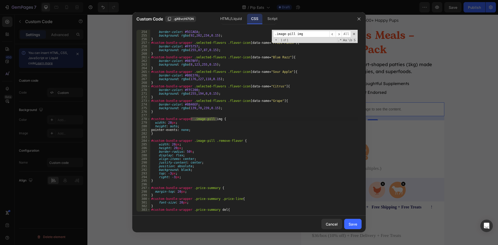
click at [169, 123] on div "#custom-bundle-wrapper .selected-flavors .flavor-icon [ data-name = " Cool Mint…" at bounding box center [253, 120] width 207 height 189
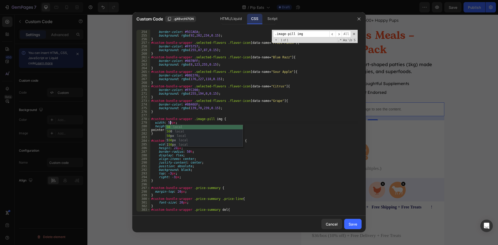
scroll to position [0, 2]
type textarea "width: 50px;"
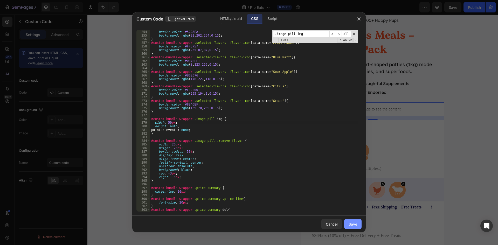
click at [350, 226] on div "Save" at bounding box center [353, 223] width 9 height 5
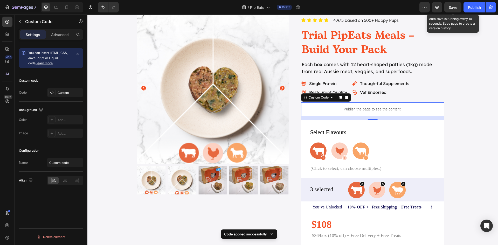
click at [453, 8] on span "Save" at bounding box center [453, 7] width 9 height 4
click at [436, 6] on icon "button" at bounding box center [437, 7] width 4 height 3
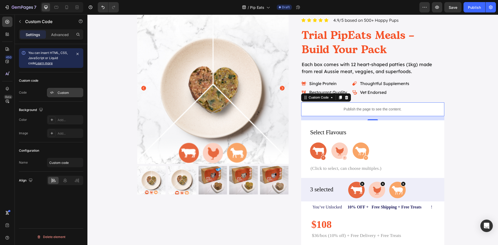
click at [70, 93] on div "Custom" at bounding box center [70, 93] width 24 height 5
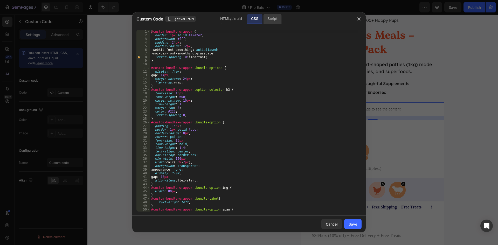
click at [272, 17] on div "Script" at bounding box center [272, 19] width 18 height 10
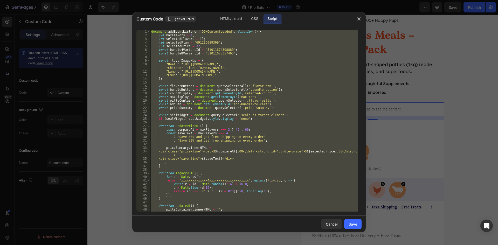
click at [324, 73] on div "document . addEventListener ( 'DOMContentLoaded' , function ( ) { let maxFlavor…" at bounding box center [253, 121] width 207 height 182
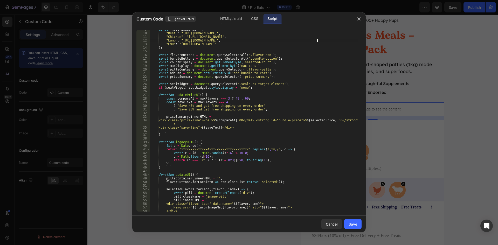
scroll to position [47, 0]
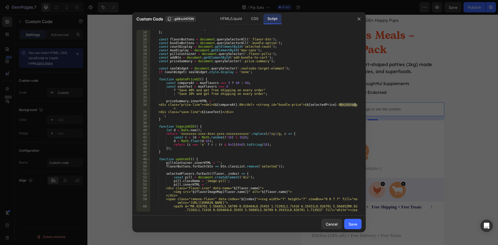
drag, startPoint x: 340, startPoint y: 105, endPoint x: 380, endPoint y: 106, distance: 39.9
click at [380, 106] on div "Custom Code .gX6vcHi7ON HTML/Liquid CSS Script "Lamb": "[URL][DOMAIN_NAME]", 13…" at bounding box center [249, 122] width 498 height 245
click at [276, 127] on div ""Emu" : "[URL][DOMAIN_NAME]" } ; const flavorButtons = document . querySelector…" at bounding box center [253, 121] width 207 height 189
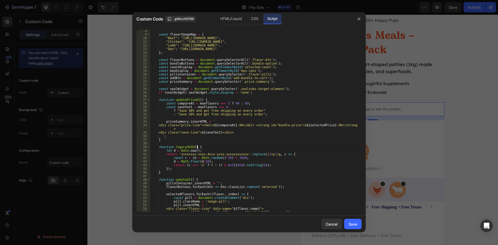
scroll to position [0, 0]
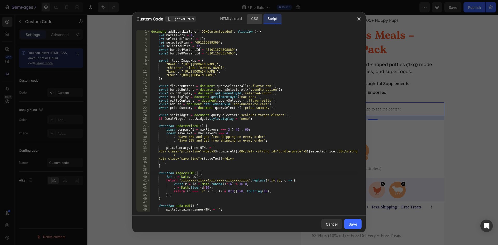
click at [256, 17] on div "CSS" at bounding box center [254, 19] width 15 height 10
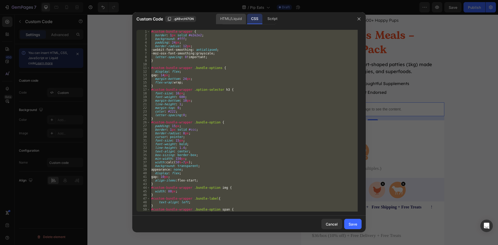
click at [235, 18] on div "HTML/Liquid" at bounding box center [231, 19] width 30 height 10
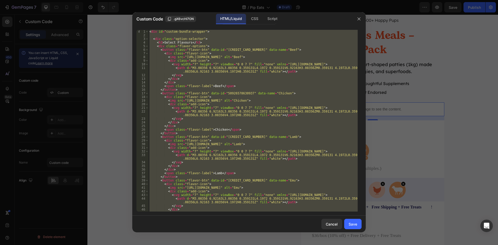
click at [256, 170] on div "< div id = "custom-bundle-wrapper" > < div class = "option-selector" > < h3 > S…" at bounding box center [252, 121] width 209 height 182
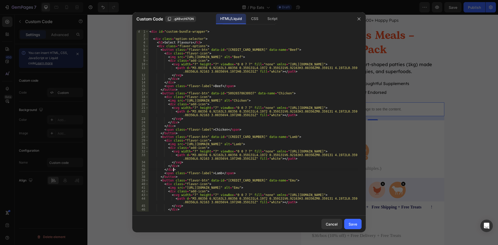
scroll to position [72, 0]
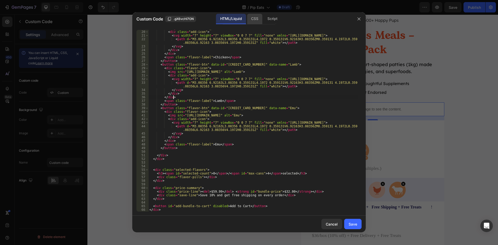
click at [263, 17] on div "CSS" at bounding box center [272, 19] width 18 height 10
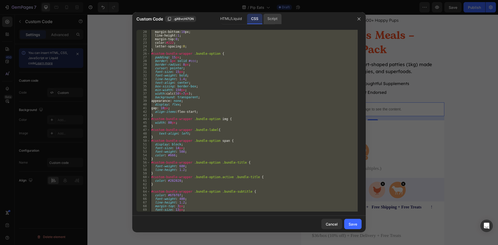
scroll to position [69, 0]
click at [272, 19] on div "Script" at bounding box center [272, 19] width 18 height 10
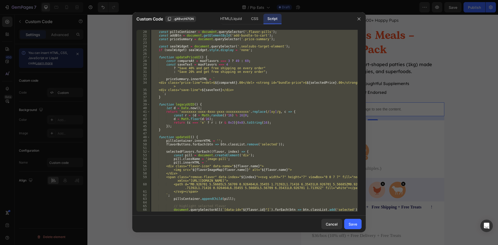
click at [236, 87] on div "const maxDisplay = document . getElementById ( 'max-cans' ) ; const pillsContai…" at bounding box center [253, 121] width 207 height 182
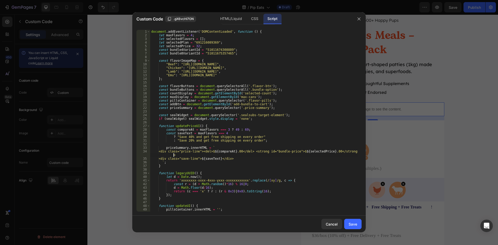
scroll to position [0, 0]
click at [252, 31] on div "document . addEventListener ( 'DOMContentLoaded' , function ( ) { let maxFlavor…" at bounding box center [253, 124] width 207 height 189
type textarea "document.addEventListener('DOMContentLoaded', function () {"
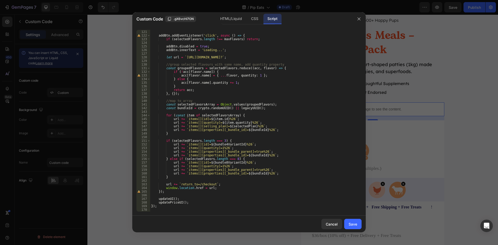
scroll to position [446, 0]
click at [450, 49] on div at bounding box center [249, 122] width 498 height 245
